Goal: Check status: Check status

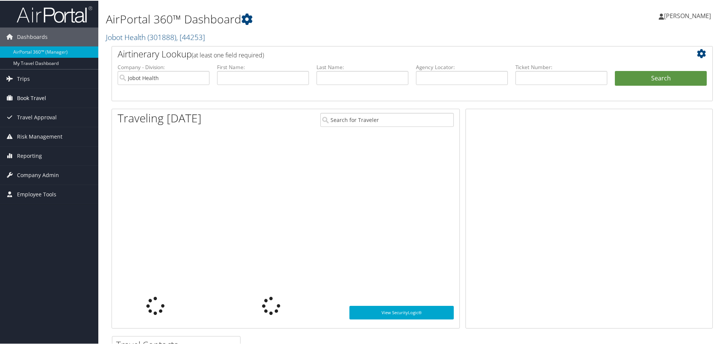
click at [34, 95] on span "Book Travel" at bounding box center [31, 97] width 29 height 19
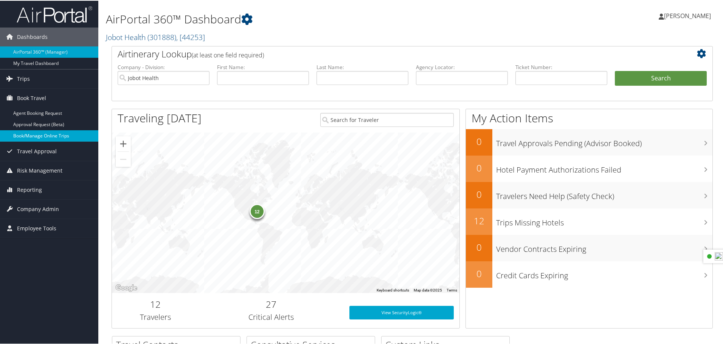
click at [21, 130] on link "Book/Manage Online Trips" at bounding box center [49, 135] width 98 height 11
click at [31, 78] on link "Trips" at bounding box center [49, 78] width 98 height 19
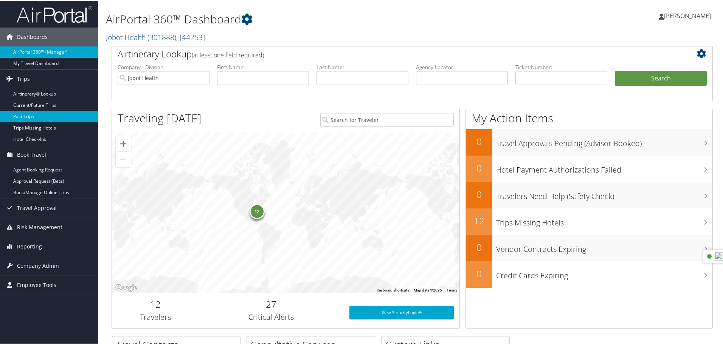
click at [24, 115] on link "Past Trips" at bounding box center [49, 115] width 98 height 11
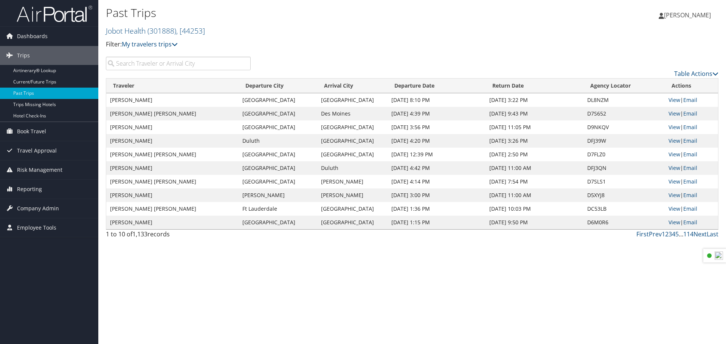
click at [182, 65] on input "search" at bounding box center [178, 64] width 145 height 14
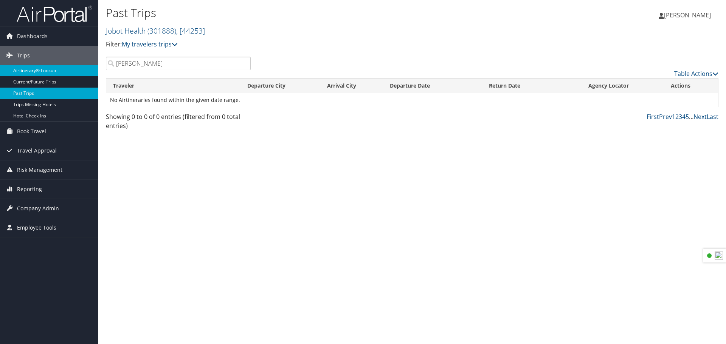
type input "Wang"
click at [43, 71] on link "Airtinerary® Lookup" at bounding box center [49, 70] width 98 height 11
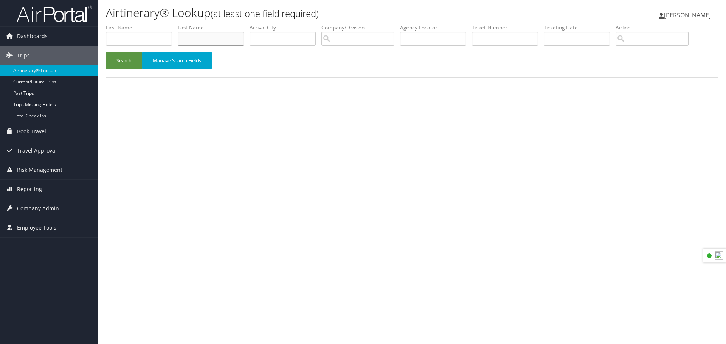
click at [204, 42] on input "text" at bounding box center [211, 39] width 66 height 14
type input "Wang"
click at [118, 55] on button "Search" at bounding box center [124, 61] width 36 height 18
